Goal: Check status

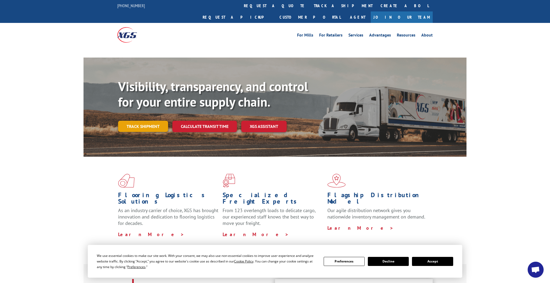
click at [145, 121] on link "Track shipment" at bounding box center [143, 126] width 50 height 11
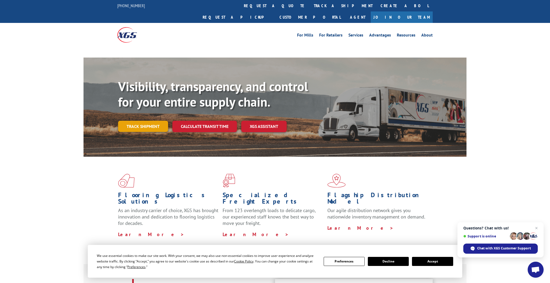
click at [141, 121] on link "Track shipment" at bounding box center [143, 126] width 50 height 11
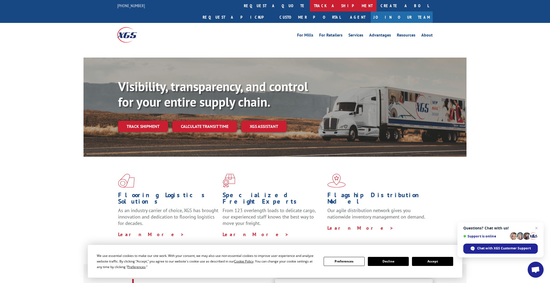
click at [310, 6] on link "track a shipment" at bounding box center [343, 5] width 67 height 11
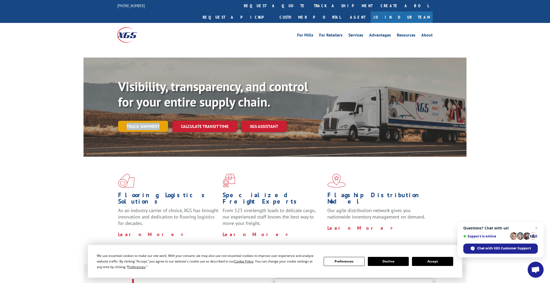
click at [140, 121] on link "Track shipment" at bounding box center [143, 126] width 50 height 11
click at [512, 251] on div "Chat with XGS Customer Support" at bounding box center [501, 248] width 75 height 10
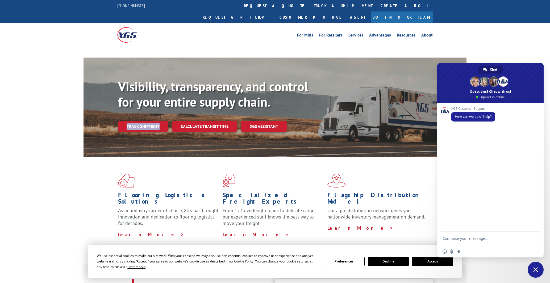
click at [482, 251] on div "Insert an emoji Send a file Audio message" at bounding box center [491, 251] width 106 height 12
click at [507, 246] on div "Insert an emoji Send a file Audio message" at bounding box center [491, 251] width 106 height 12
click at [496, 240] on textarea "Compose your message..." at bounding box center [485, 241] width 84 height 10
type textarea "hi!"
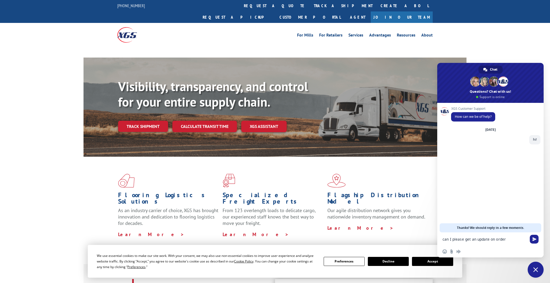
paste textarea "17402348"
type textarea "can I please get an update on order 17402348"
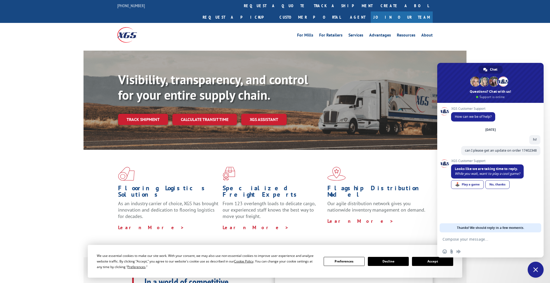
click at [470, 242] on form at bounding box center [485, 239] width 84 height 14
click at [468, 239] on textarea "Compose your message..." at bounding box center [485, 239] width 84 height 5
type textarea "yes"
click at [148, 114] on link "Track shipment" at bounding box center [143, 119] width 50 height 11
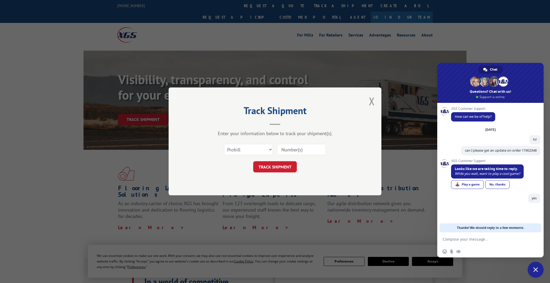
click at [290, 149] on input at bounding box center [301, 149] width 49 height 11
paste input "Christina Kim Interior Design,"
type input "Christina Kim Interior Design,"
click at [522, 151] on span "can I please get an update on order 17402348" at bounding box center [501, 150] width 72 height 5
click at [527, 151] on span "can I please get an update on order 17402348" at bounding box center [501, 150] width 72 height 5
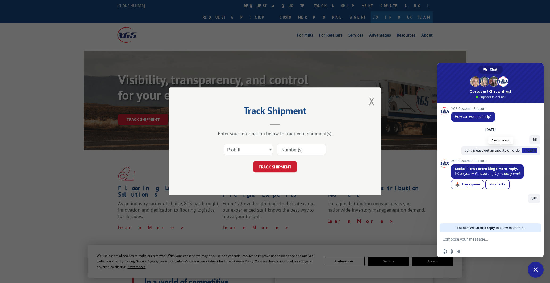
click at [527, 151] on span "can I please get an update on order 17402348" at bounding box center [501, 150] width 72 height 5
copy span "17402348"
click at [292, 151] on input at bounding box center [301, 149] width 49 height 11
paste input "17402348"
type input "17402348"
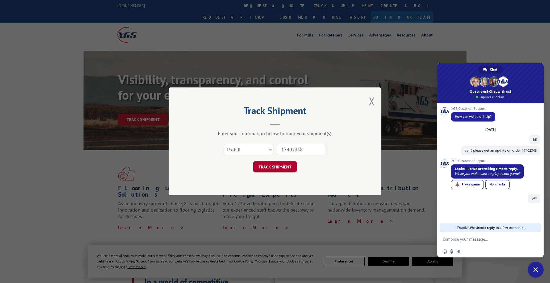
click at [279, 167] on button "TRACK SHIPMENT" at bounding box center [275, 166] width 44 height 11
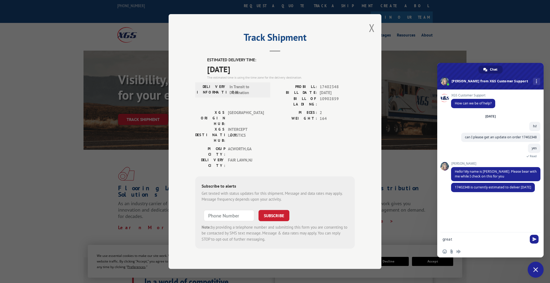
type textarea "great"
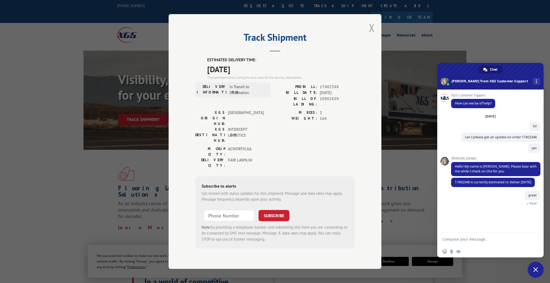
drag, startPoint x: 364, startPoint y: 30, endPoint x: 371, endPoint y: 36, distance: 8.5
click at [365, 31] on div "Track Shipment ESTIMATED DELIVERY TIME: 09/17/2025 The estimated time is using …" at bounding box center [275, 141] width 213 height 254
click at [371, 35] on button "Close modal" at bounding box center [372, 28] width 6 height 14
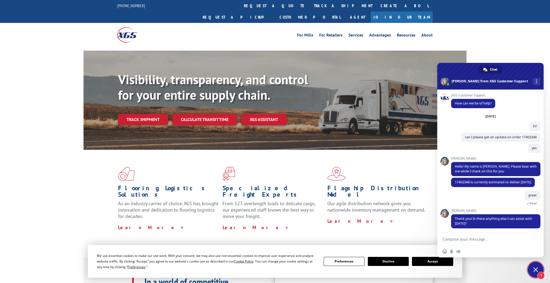
scroll to position [8, 0]
